Goal: Task Accomplishment & Management: Complete application form

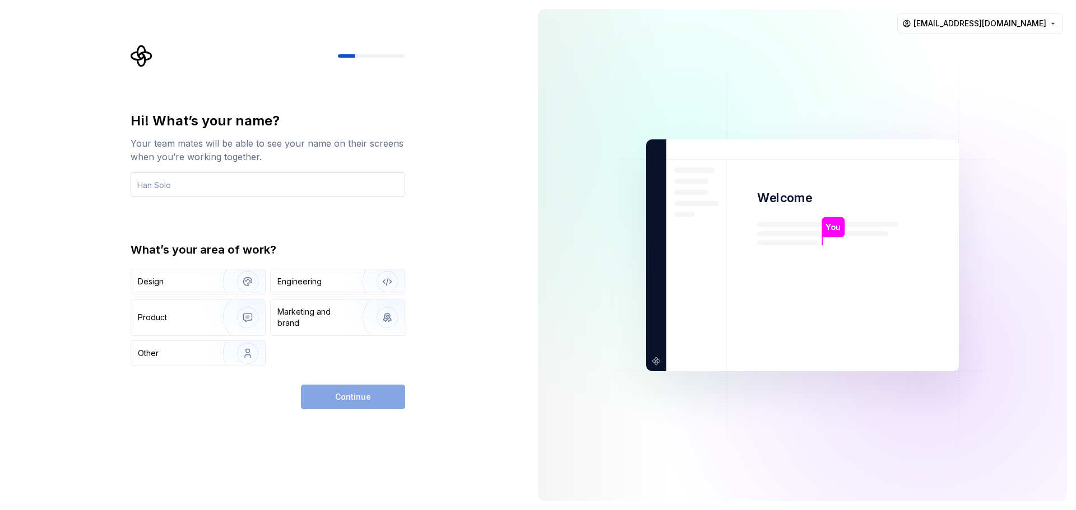
click at [155, 184] on input "text" at bounding box center [268, 185] width 275 height 25
click at [166, 192] on input "text" at bounding box center [268, 185] width 275 height 25
type input "ciao"
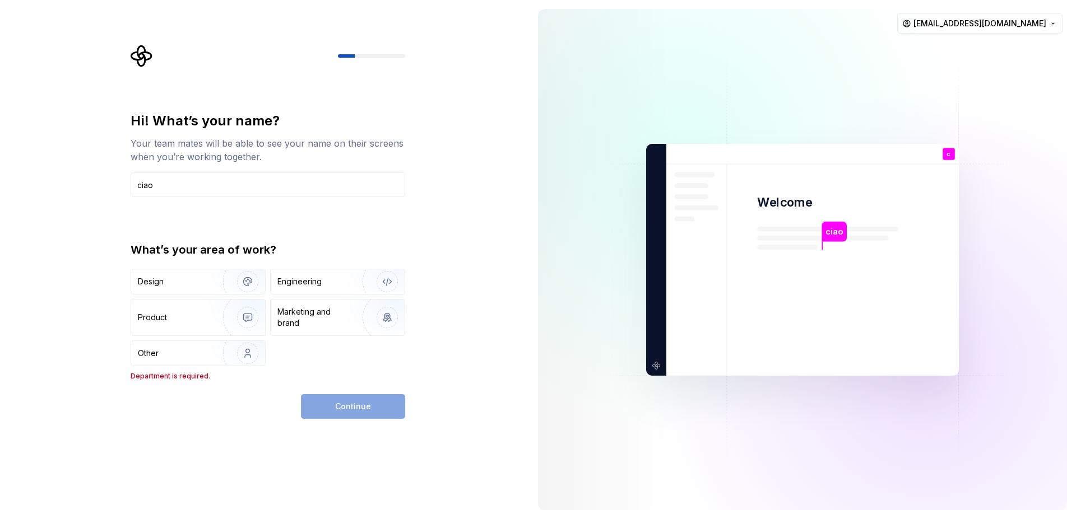
drag, startPoint x: 179, startPoint y: 190, endPoint x: 71, endPoint y: 194, distance: 108.2
click at [71, 194] on div "Hi! What’s your name? Your team mates will be able to see your name on their sc…" at bounding box center [264, 260] width 529 height 520
type input "ivan"
click at [248, 222] on div "Hi! What’s your name? Your team mates will be able to see your name on their sc…" at bounding box center [268, 246] width 275 height 269
click at [162, 319] on div "Product" at bounding box center [152, 317] width 29 height 11
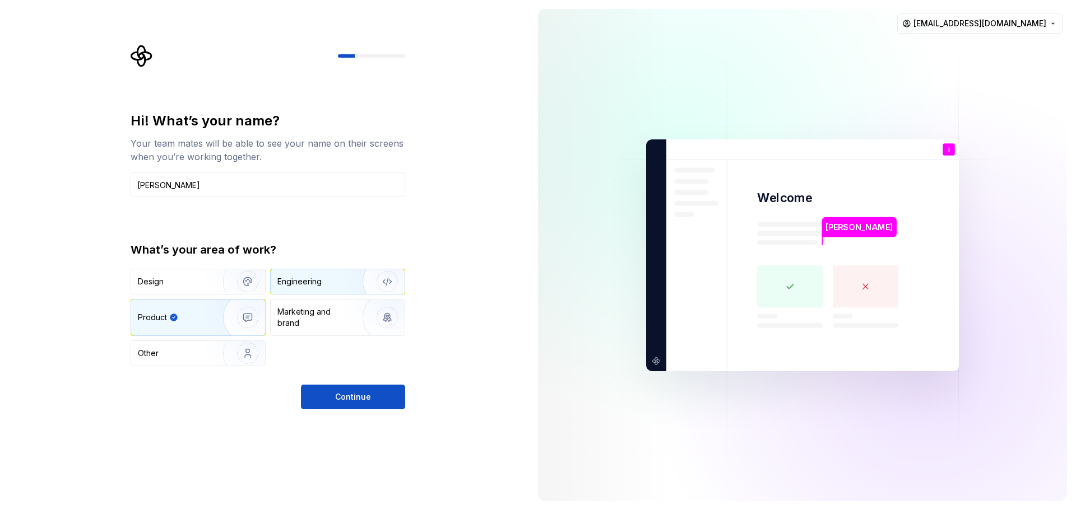
click at [301, 280] on div "Engineering" at bounding box center [299, 281] width 44 height 11
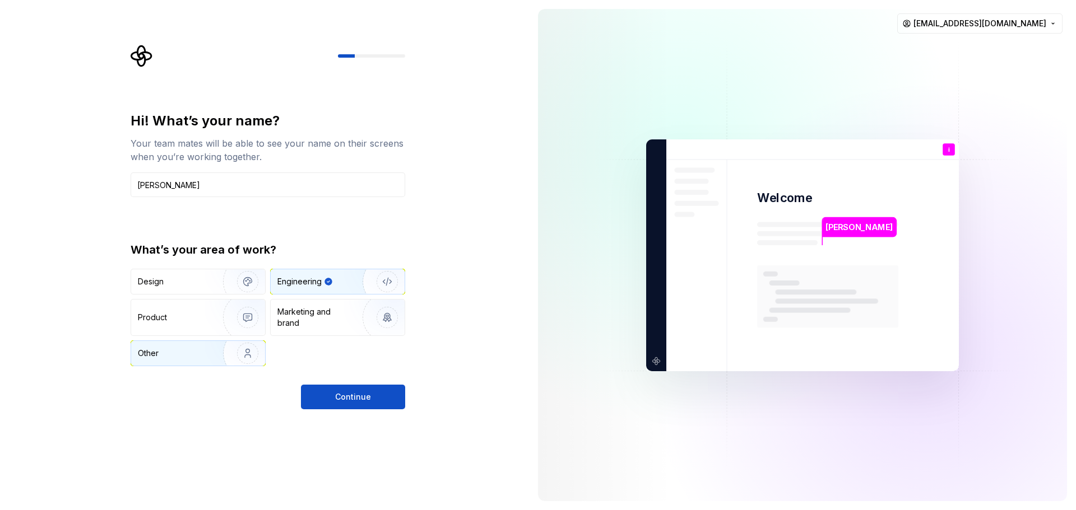
click at [173, 351] on div "Other" at bounding box center [171, 353] width 66 height 11
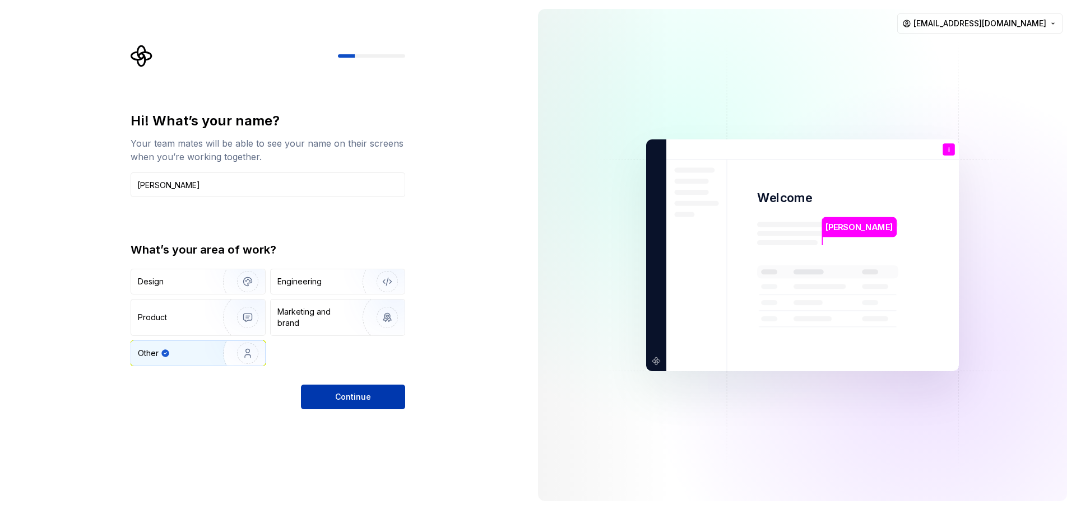
click at [359, 399] on span "Continue" at bounding box center [353, 397] width 36 height 11
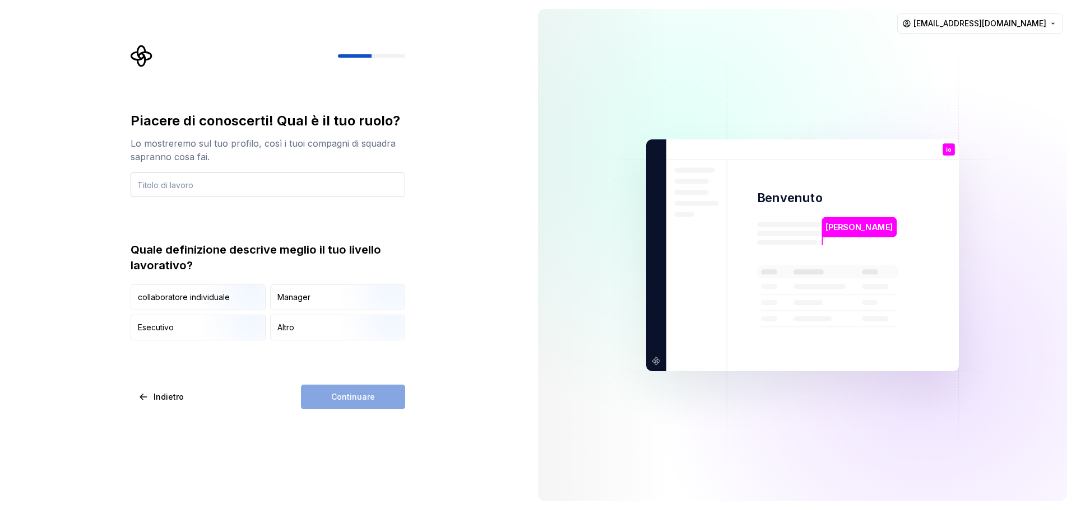
click at [182, 184] on input "text" at bounding box center [268, 185] width 275 height 25
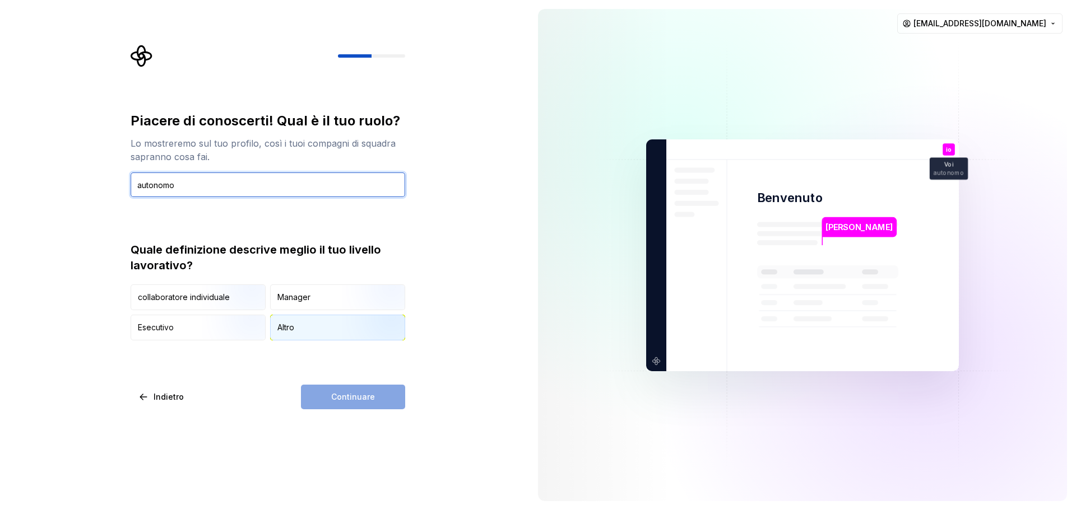
type input "autonomo"
click at [290, 329] on font "Altro" at bounding box center [285, 328] width 17 height 10
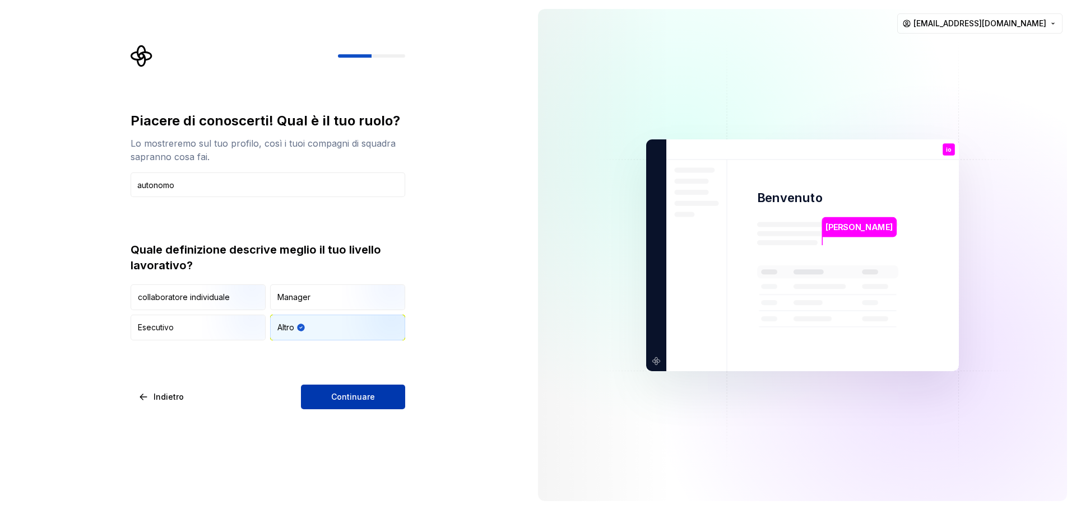
click at [351, 400] on font "Continuare" at bounding box center [353, 397] width 44 height 10
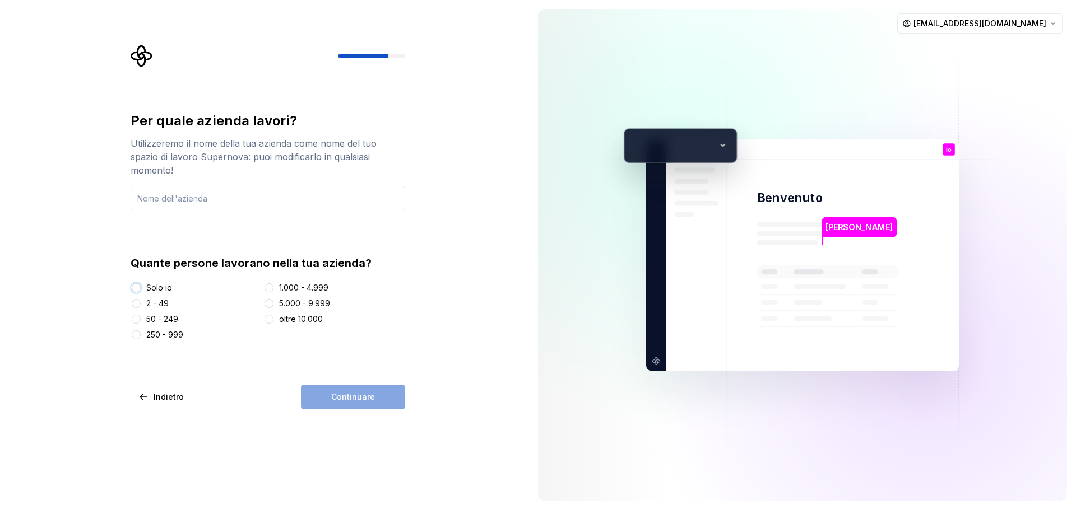
click at [135, 284] on button "Solo io" at bounding box center [136, 288] width 9 height 9
click at [156, 186] on input "text" at bounding box center [268, 198] width 275 height 25
click at [155, 191] on input "text" at bounding box center [268, 198] width 275 height 25
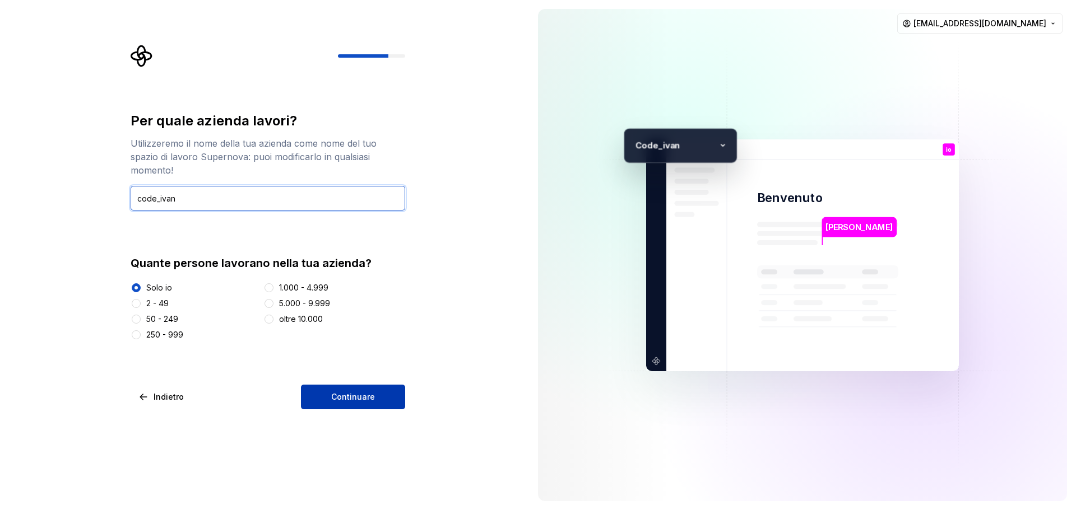
type input "code_ivan"
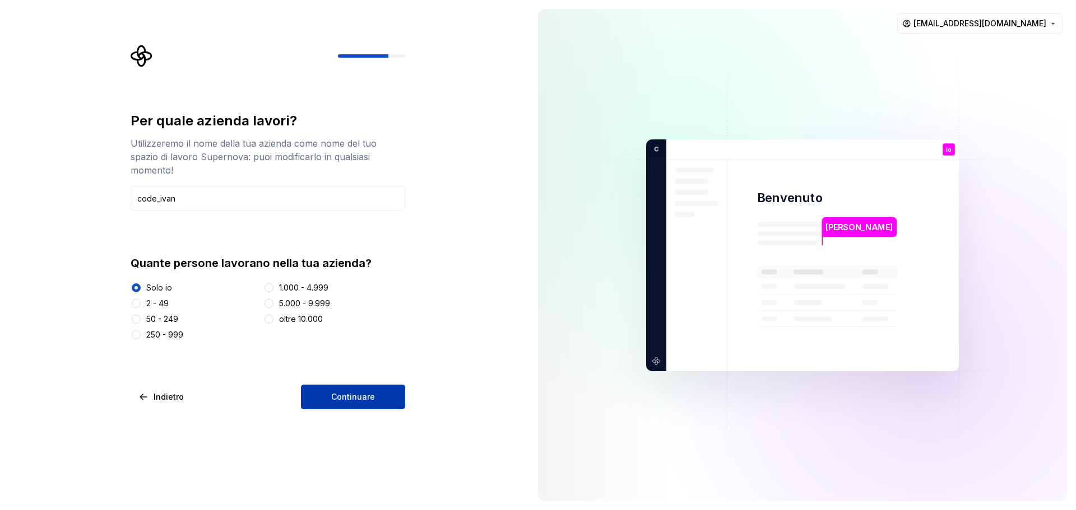
click at [356, 394] on font "Continuare" at bounding box center [353, 397] width 44 height 10
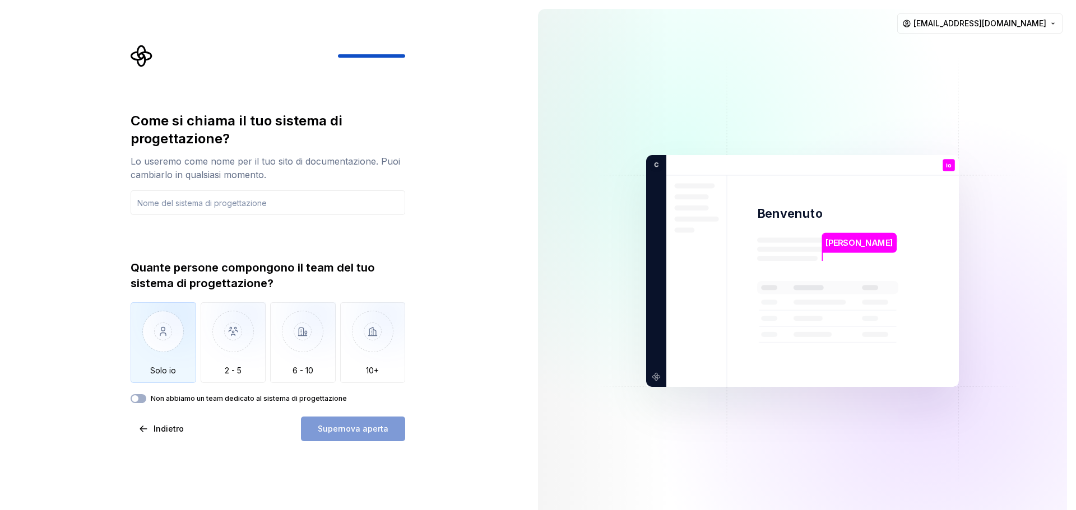
click at [167, 340] on img "button" at bounding box center [164, 340] width 66 height 75
click at [166, 203] on input "text" at bounding box center [268, 203] width 275 height 25
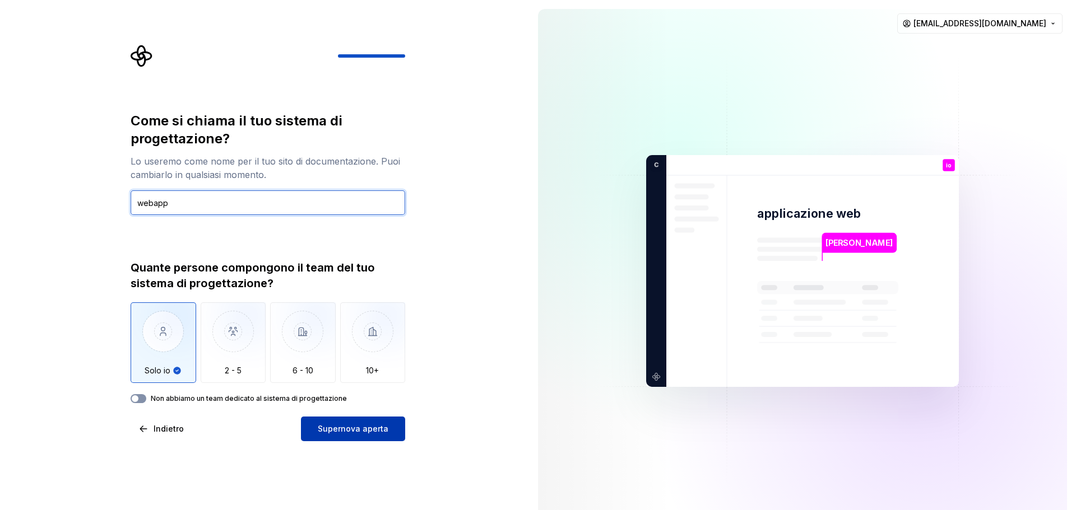
type input "webapp"
click at [138, 396] on icon "button" at bounding box center [135, 399] width 9 height 7
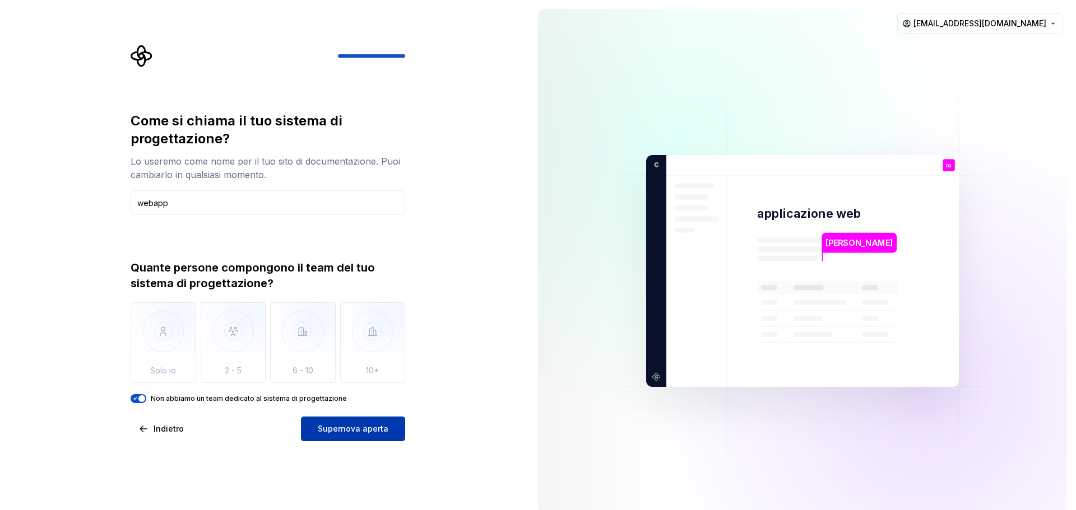
click at [344, 433] on font "Supernova aperta" at bounding box center [353, 429] width 71 height 10
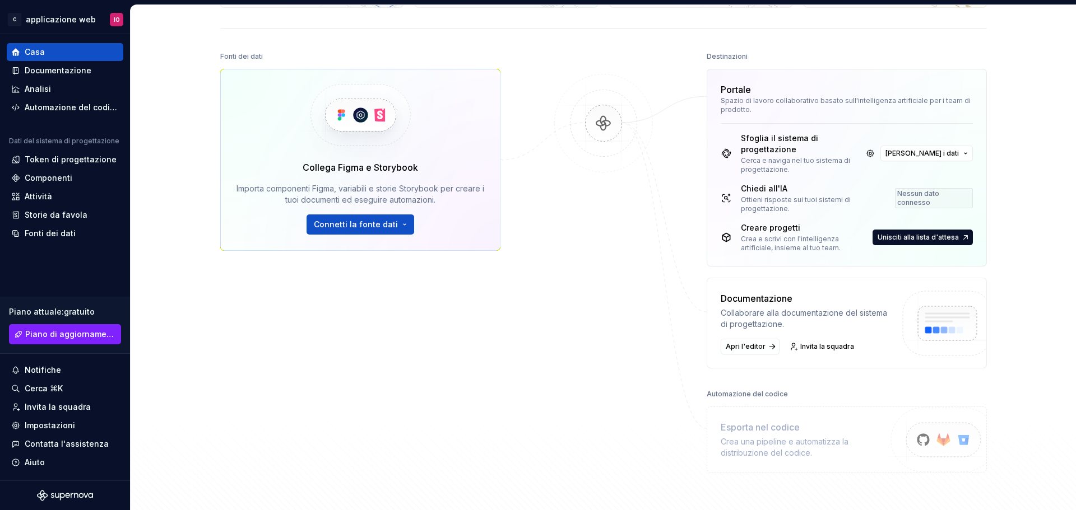
scroll to position [54, 0]
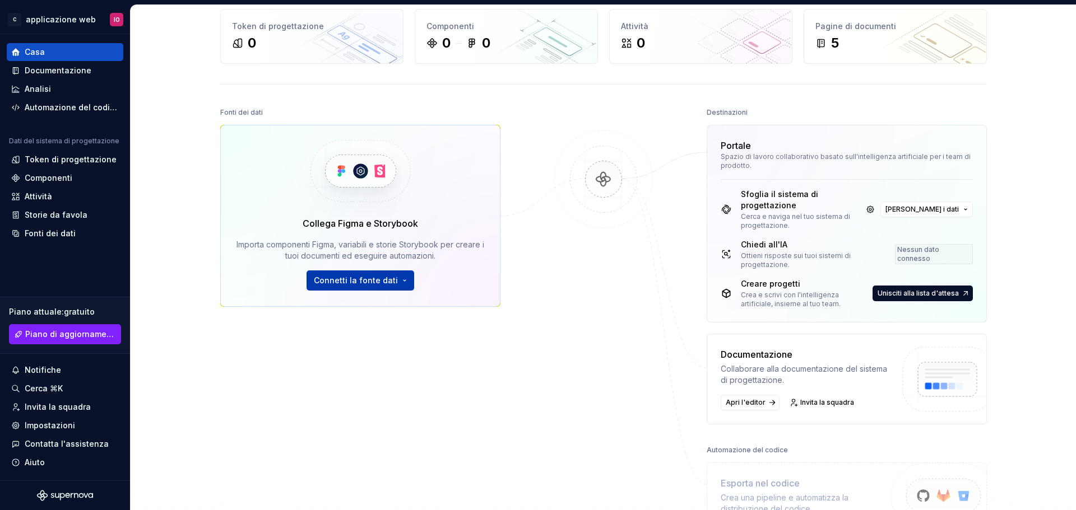
click at [391, 282] on font "Connetti la fonte dati" at bounding box center [356, 281] width 84 height 10
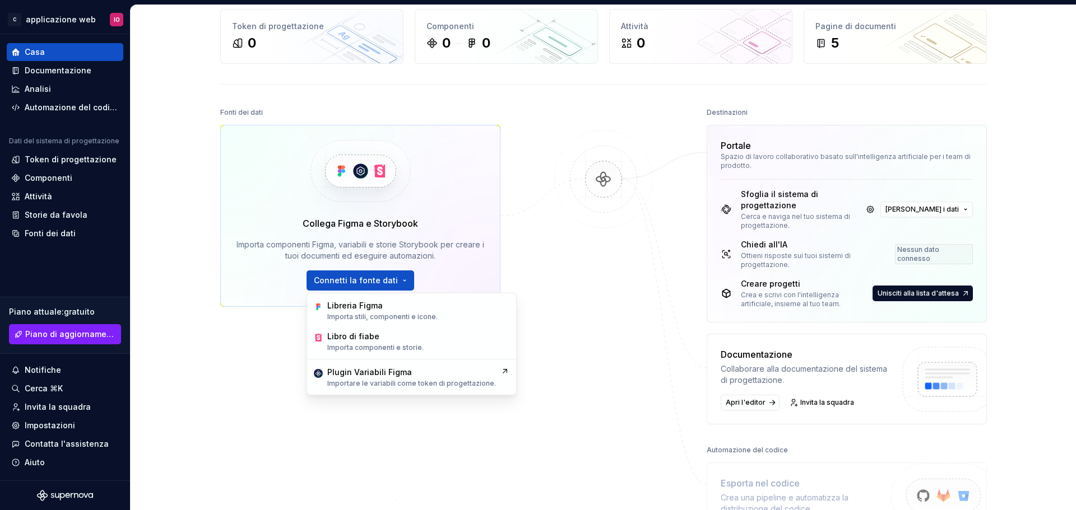
click at [239, 379] on div "Fonti dei dati Collega Figma e Storybook Importa componenti Figma, variabili e …" at bounding box center [360, 258] width 280 height 306
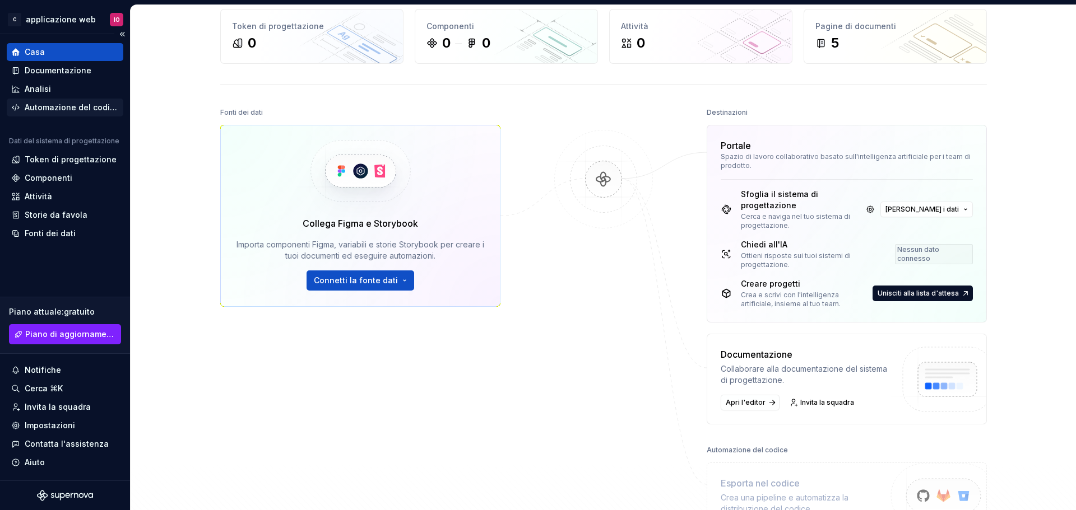
click at [43, 109] on font "Automazione del codice" at bounding box center [72, 108] width 95 height 10
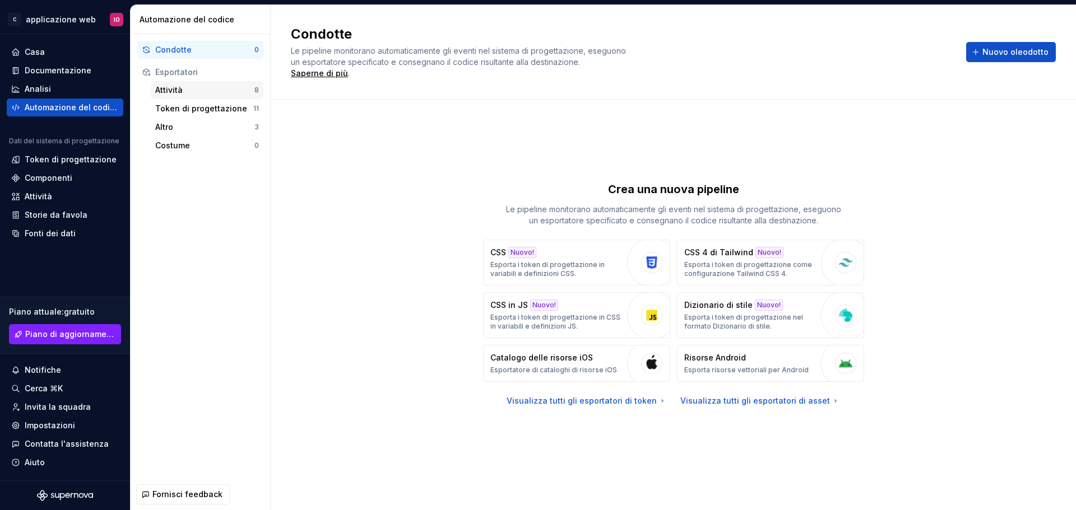
click at [174, 87] on font "Attività" at bounding box center [168, 90] width 27 height 10
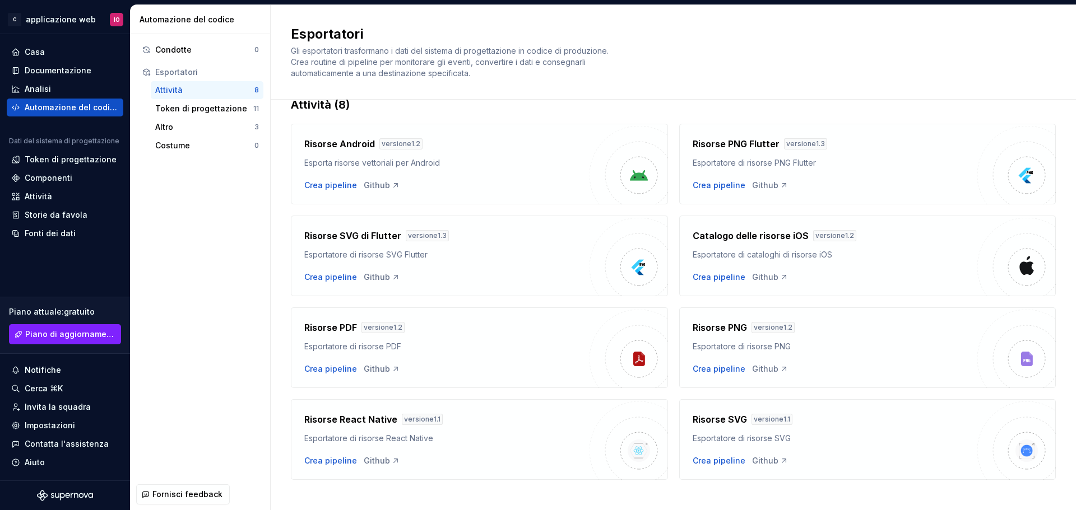
scroll to position [35, 0]
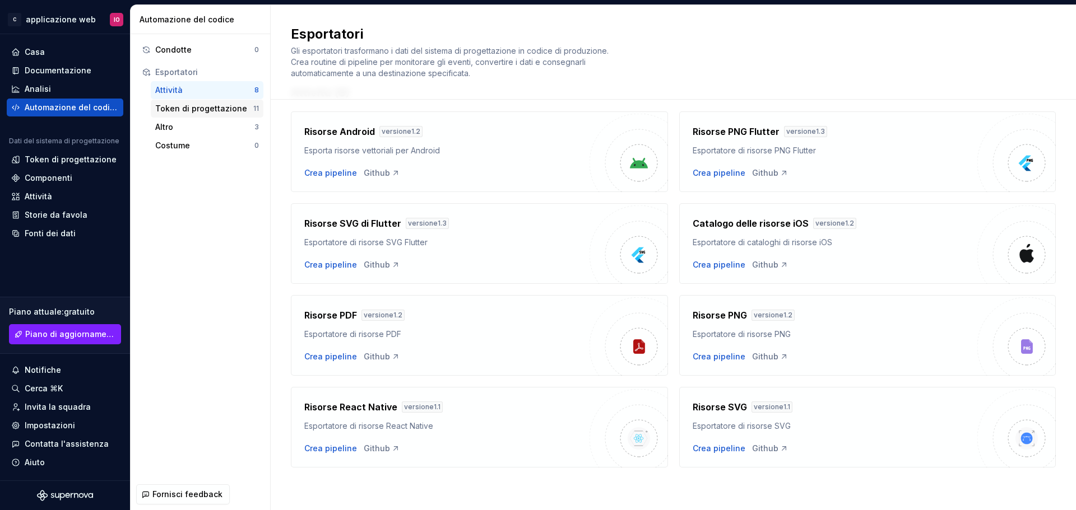
click at [196, 109] on font "Token di progettazione" at bounding box center [201, 109] width 92 height 10
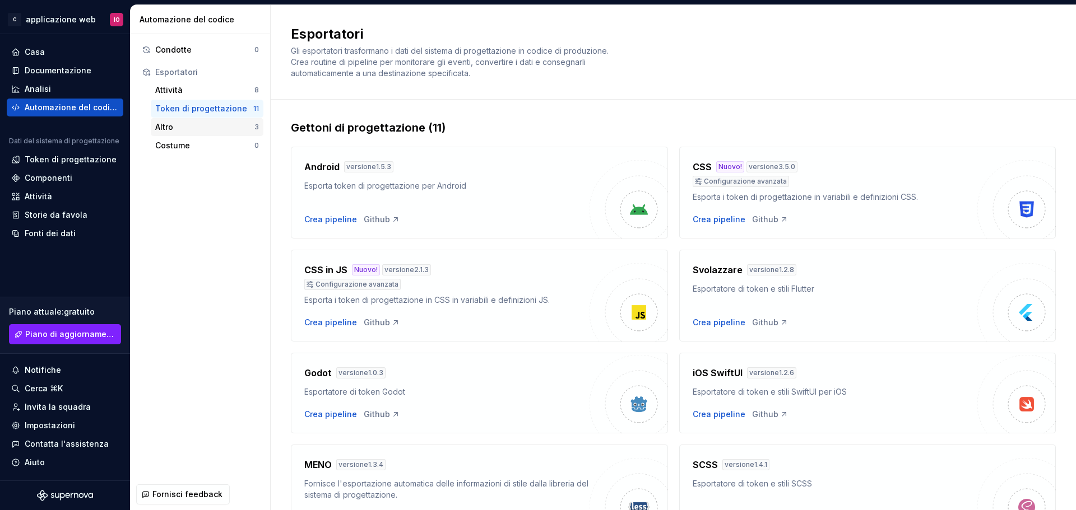
click at [196, 128] on div "Altro" at bounding box center [204, 127] width 99 height 11
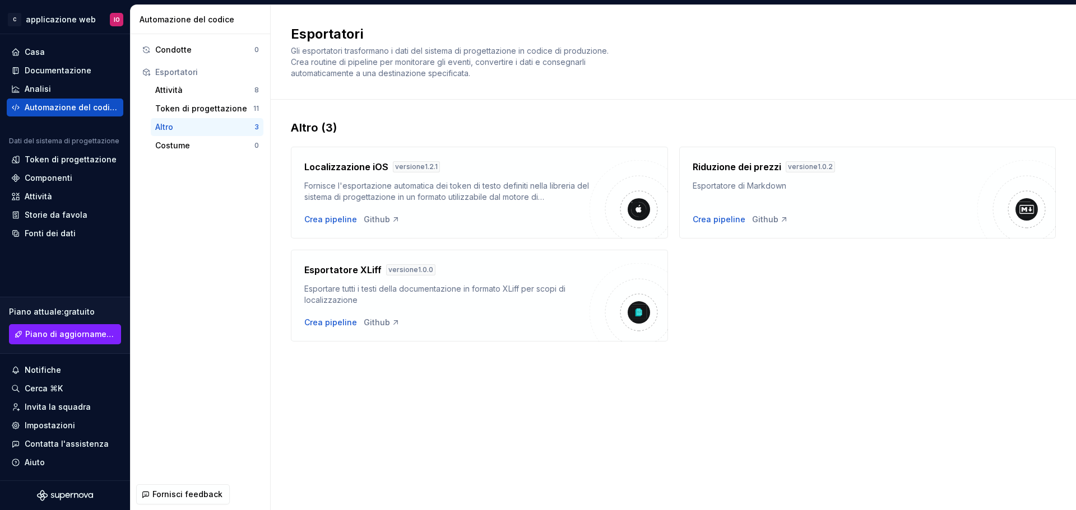
click at [202, 243] on div "Condotte 0 Esportatori Attività 8 Token di progettazione 11 Altro 3 Costume 0" at bounding box center [201, 256] width 140 height 445
click at [36, 193] on font "Attività" at bounding box center [38, 197] width 27 height 10
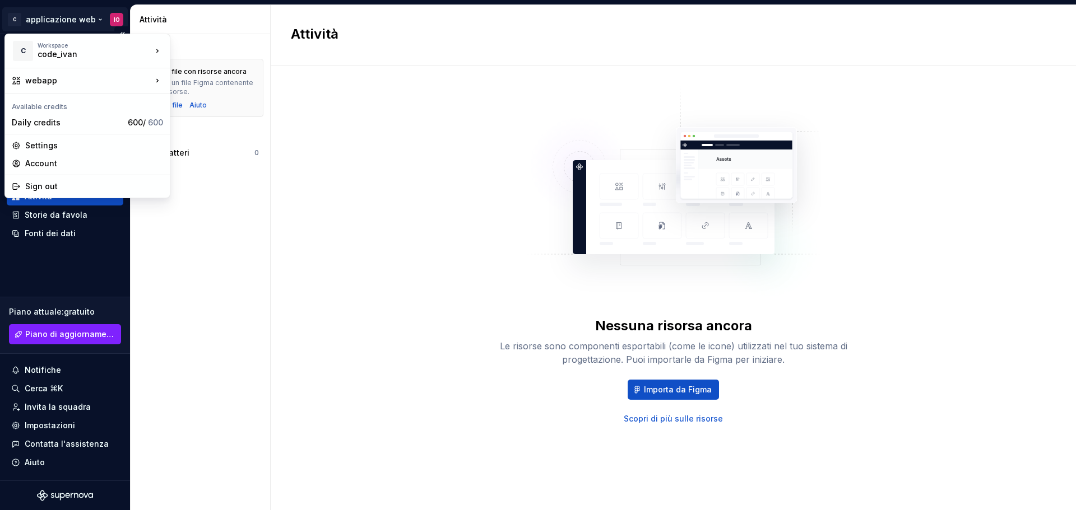
click at [90, 20] on html "Testo originale Valuta questa traduzione Il tuo feedback verrà utilizzato per c…" at bounding box center [538, 255] width 1076 height 510
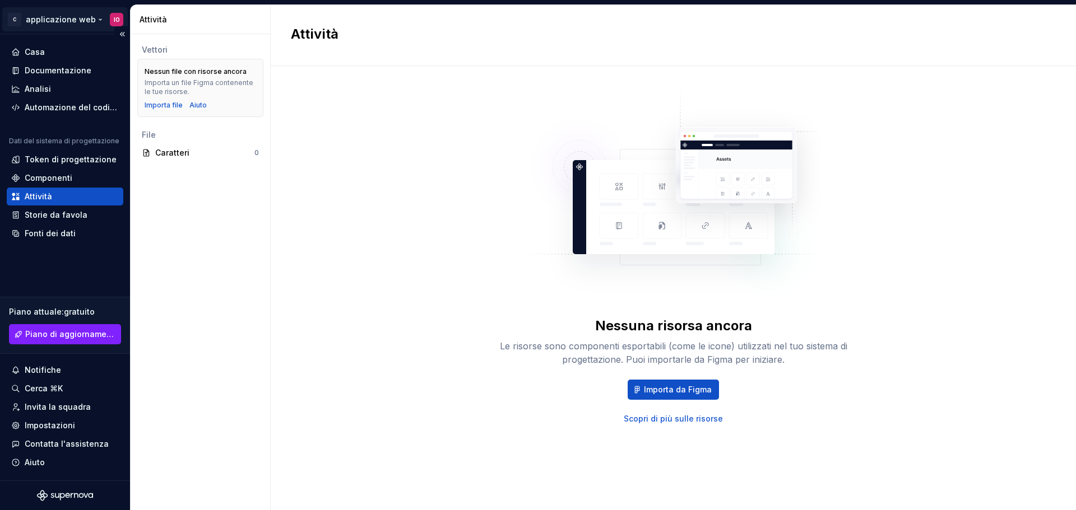
click at [90, 20] on html "Testo originale Valuta questa traduzione Il tuo feedback verrà utilizzato per c…" at bounding box center [538, 255] width 1076 height 510
click at [39, 69] on font "Documentazione" at bounding box center [58, 71] width 67 height 10
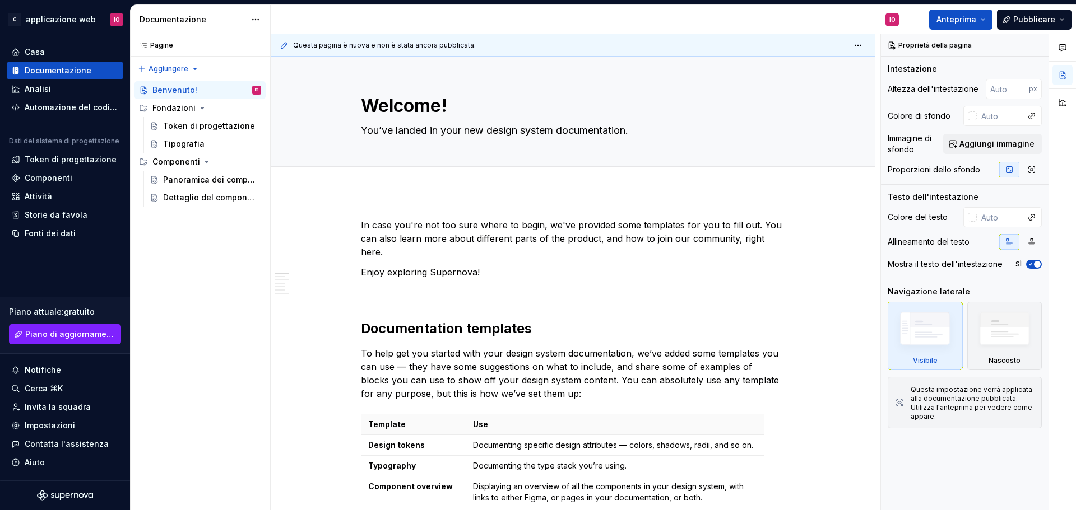
type textarea "*"
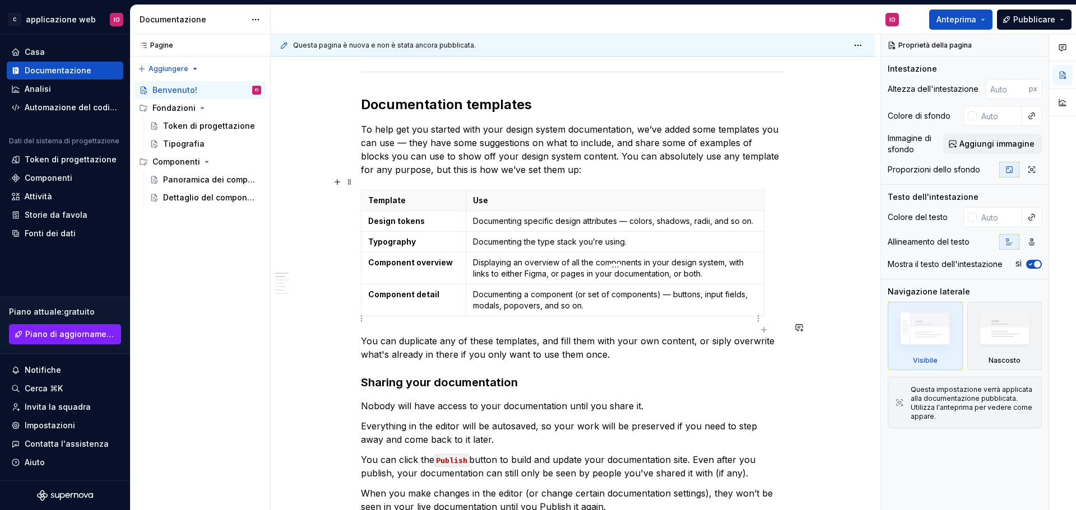
scroll to position [112, 0]
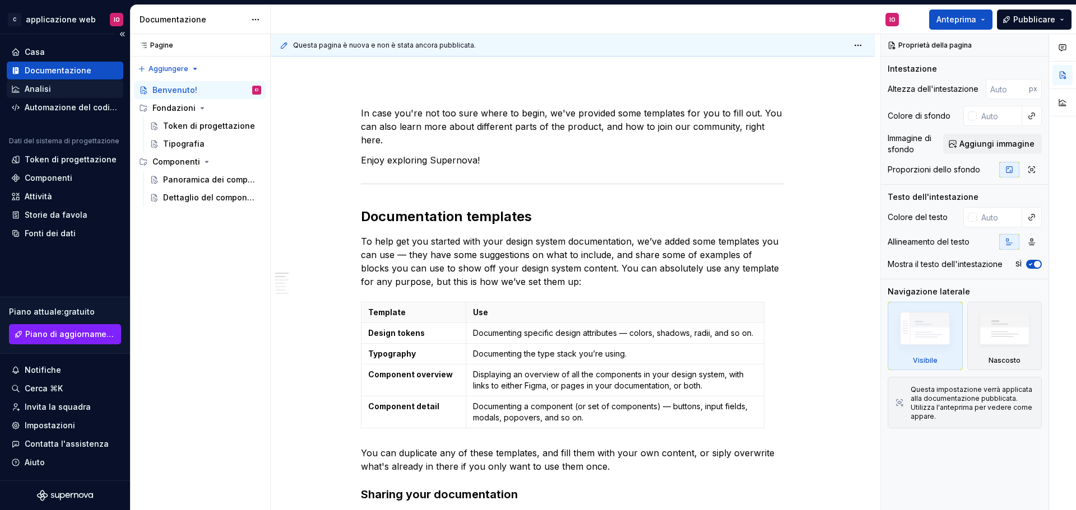
click at [42, 90] on font "Analisi" at bounding box center [38, 89] width 26 height 10
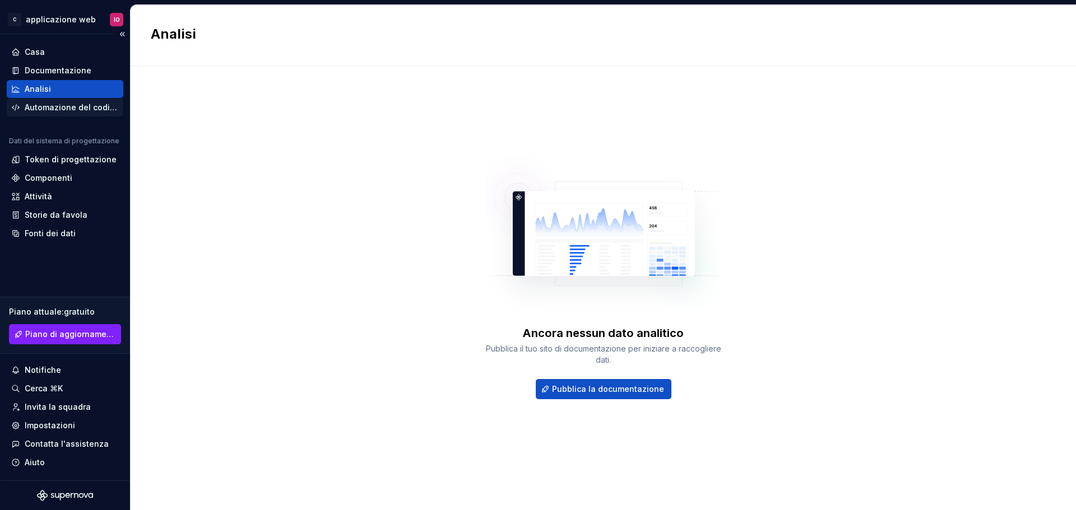
click at [73, 109] on font "Automazione del codice" at bounding box center [72, 108] width 95 height 10
click at [58, 106] on font "Automazione del codice" at bounding box center [72, 108] width 95 height 10
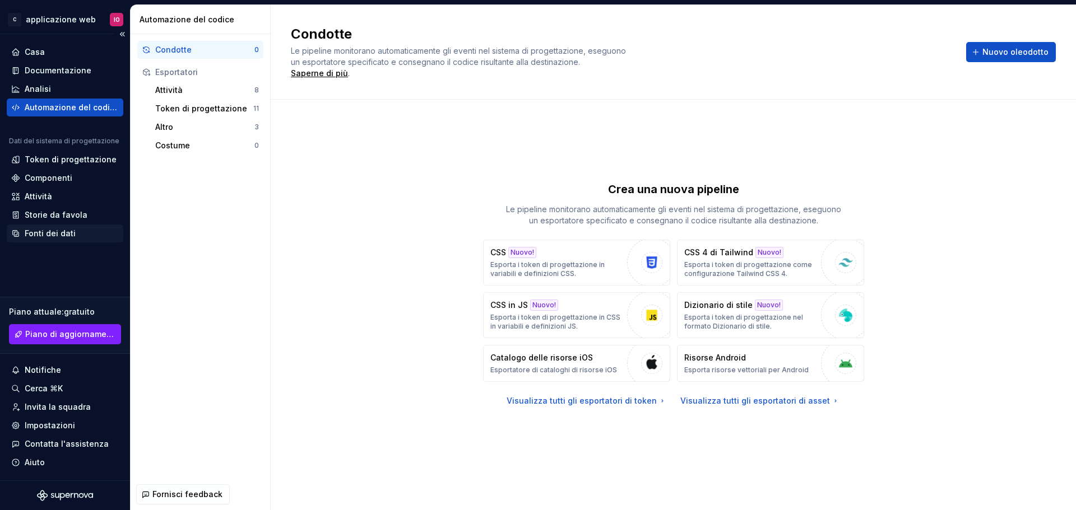
click at [55, 236] on font "Fonti dei dati" at bounding box center [50, 234] width 51 height 10
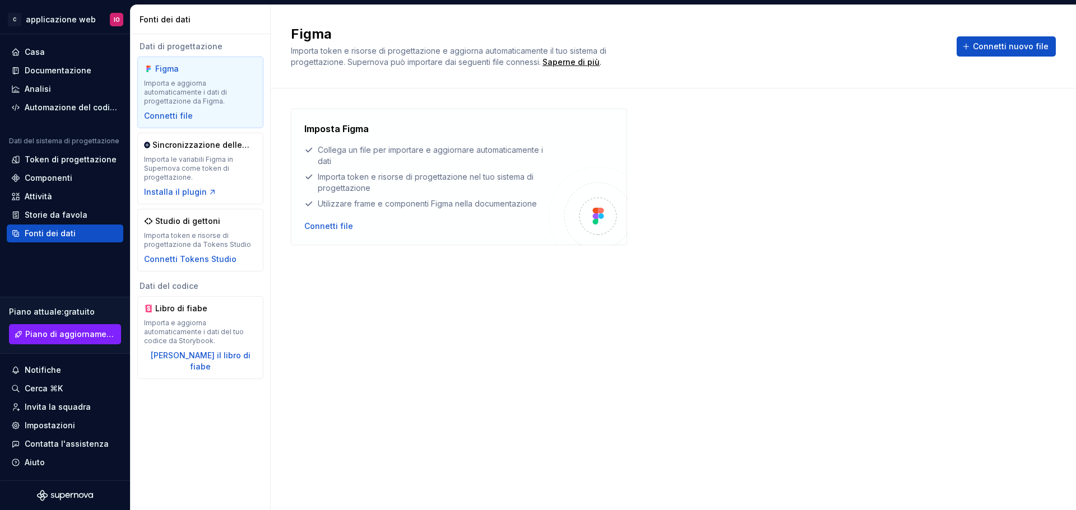
click at [381, 318] on div "Imposta Figma Collega un file per importare e aggiornare automaticamente i dati…" at bounding box center [673, 288] width 765 height 359
